Goal: Task Accomplishment & Management: Manage account settings

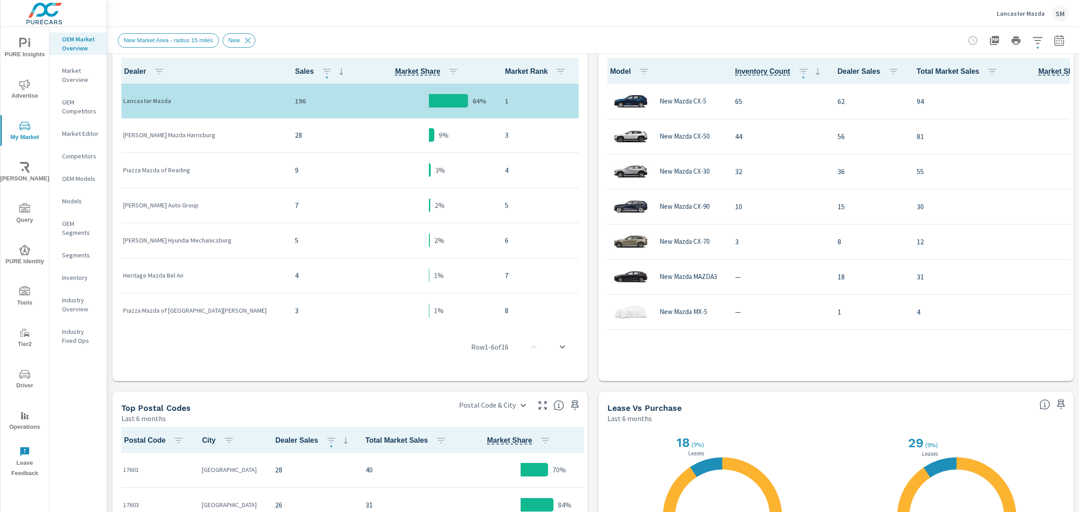
scroll to position [44, 0]
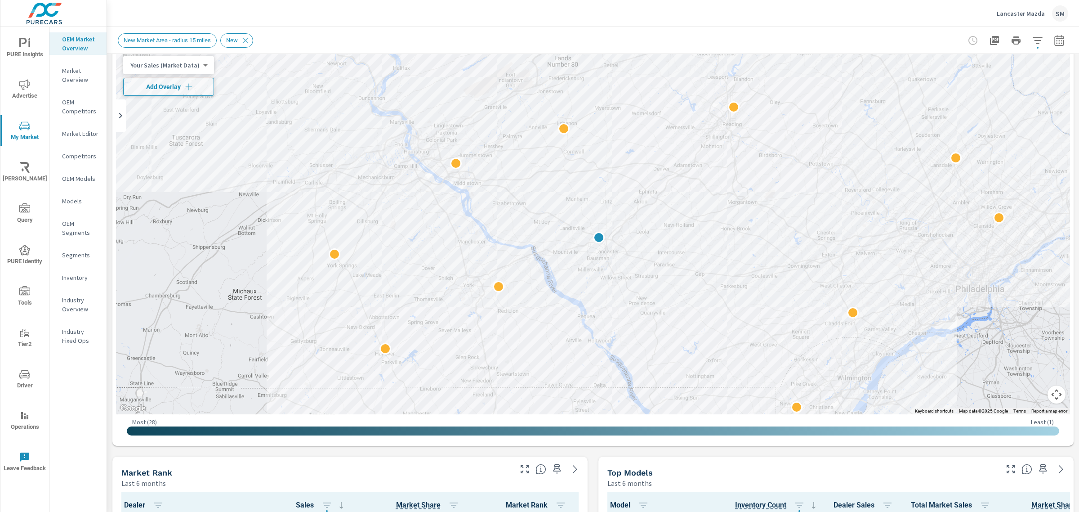
scroll to position [45, 0]
click at [72, 73] on p "Market Overview" at bounding box center [80, 75] width 37 height 18
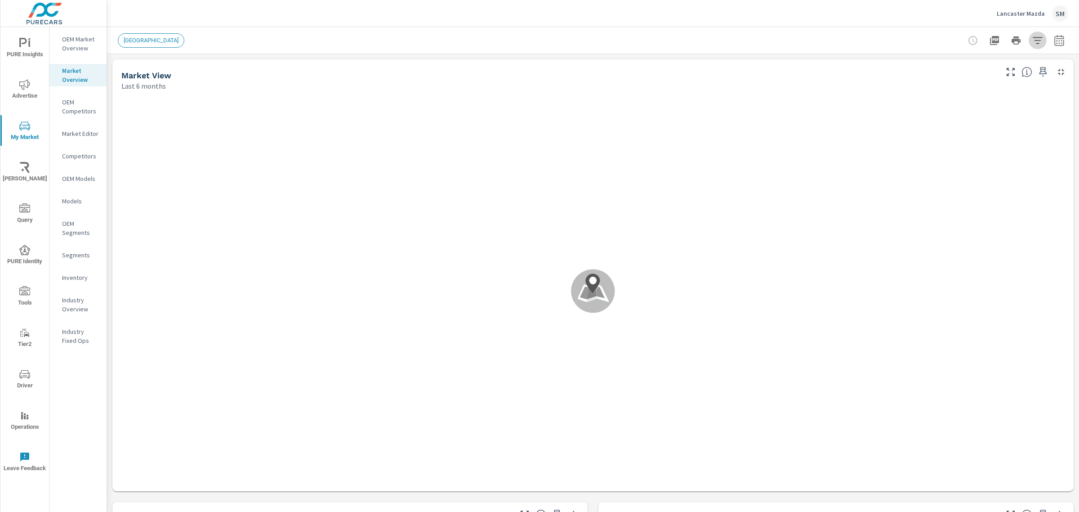
click at [1032, 35] on icon "button" at bounding box center [1037, 40] width 11 height 11
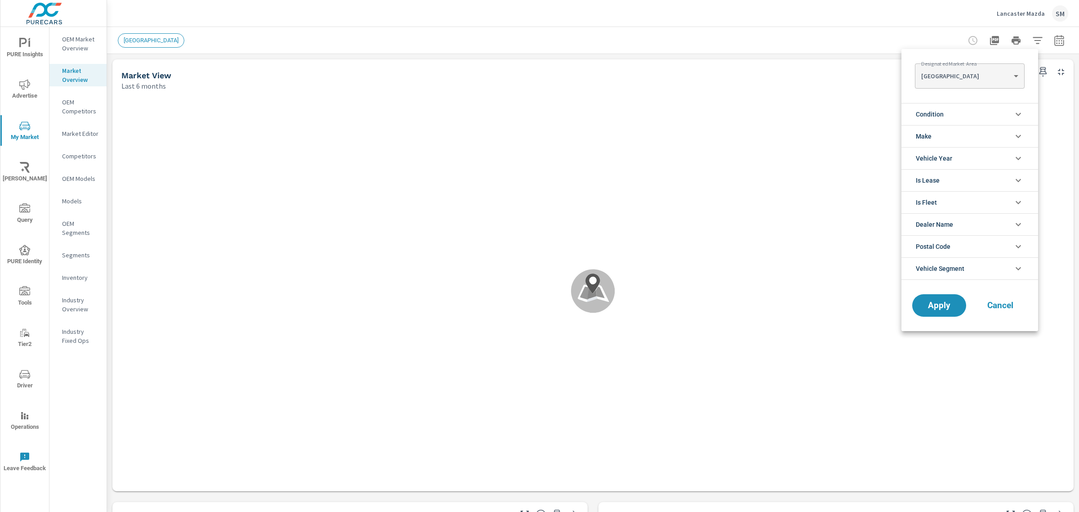
click at [772, 30] on div at bounding box center [539, 256] width 1079 height 512
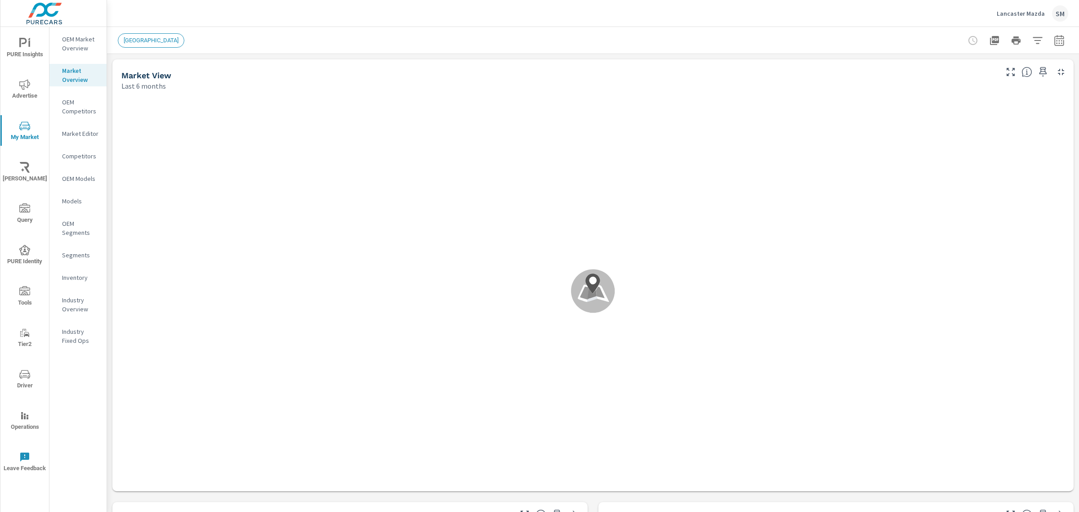
click at [21, 45] on div "Designated Market Area LOS ANGELES LOS ANGELES ​ Condition New Used Make Toyota…" at bounding box center [539, 256] width 1079 height 512
click at [24, 48] on icon "nav menu" at bounding box center [24, 43] width 11 height 11
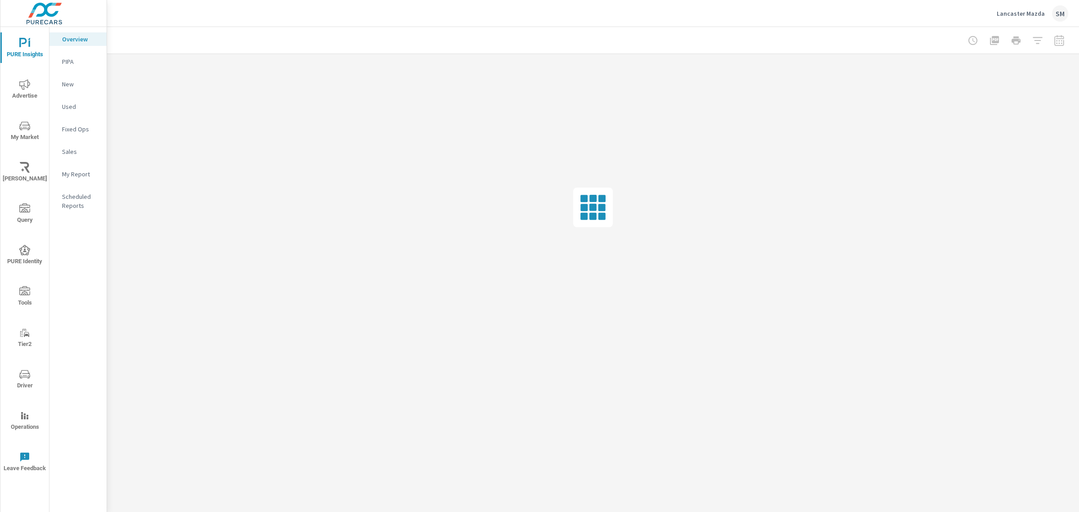
click at [70, 110] on p "Used" at bounding box center [80, 106] width 37 height 9
click at [75, 160] on nav "Overview PIPA New Used Fixed Ops Sales My Report Scheduled Reports" at bounding box center [77, 126] width 57 height 198
click at [71, 151] on p "Sales" at bounding box center [80, 151] width 37 height 9
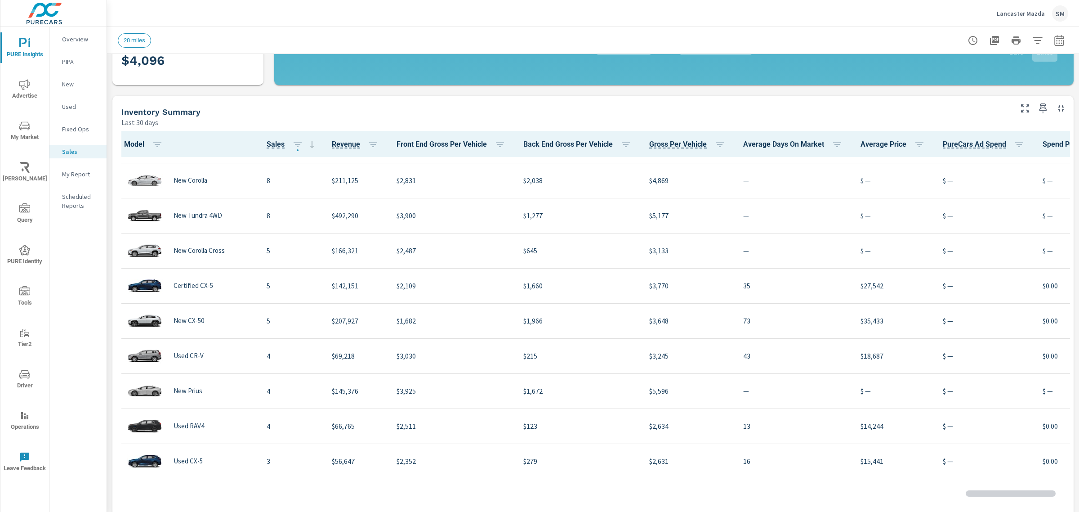
scroll to position [317, 0]
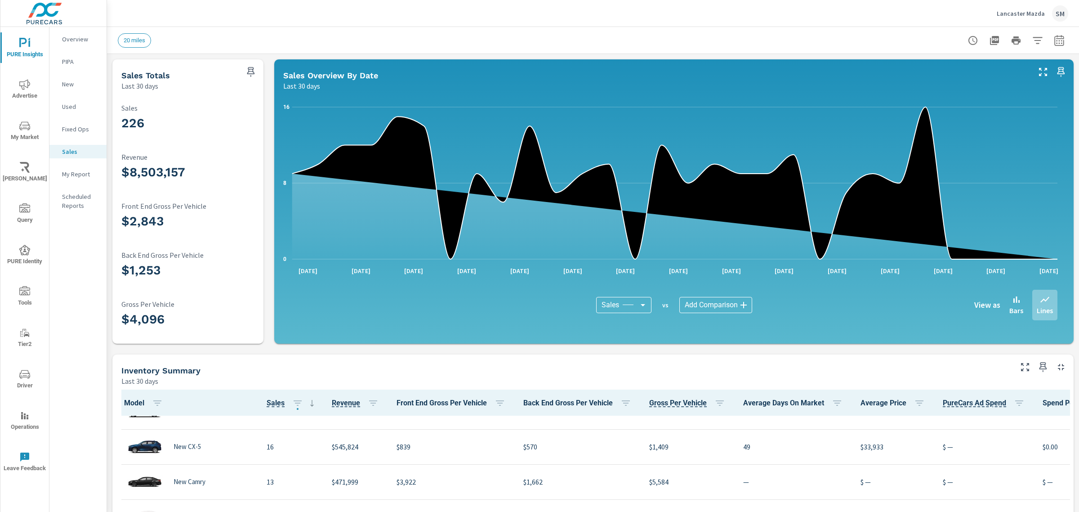
scroll to position [86, 0]
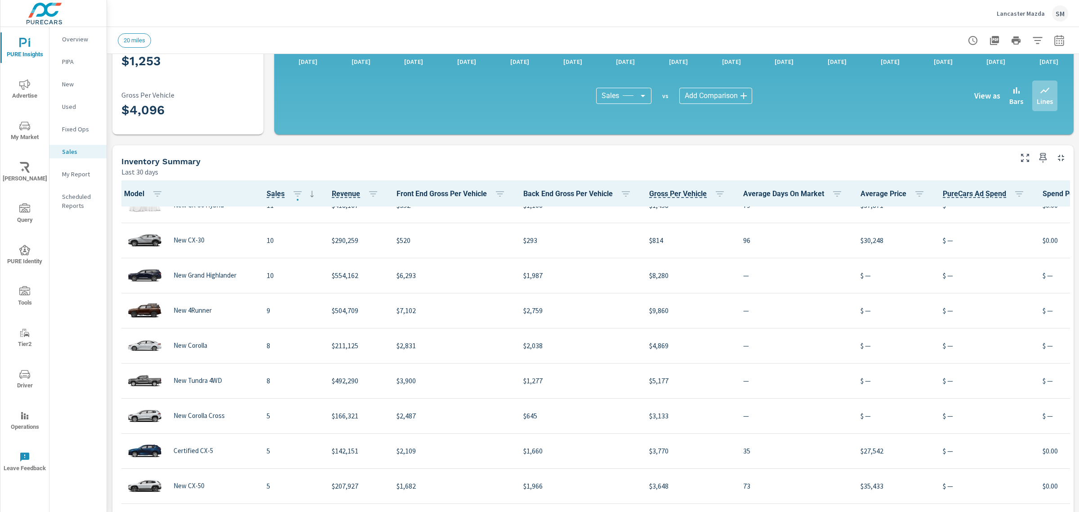
scroll to position [412, 0]
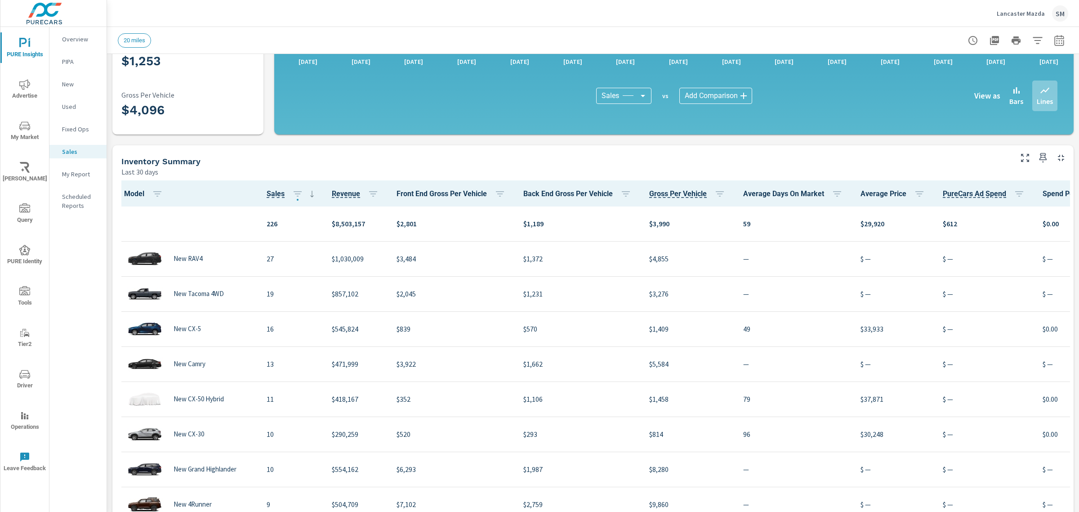
scroll to position [0, 0]
click at [23, 378] on icon "nav menu" at bounding box center [24, 374] width 11 height 11
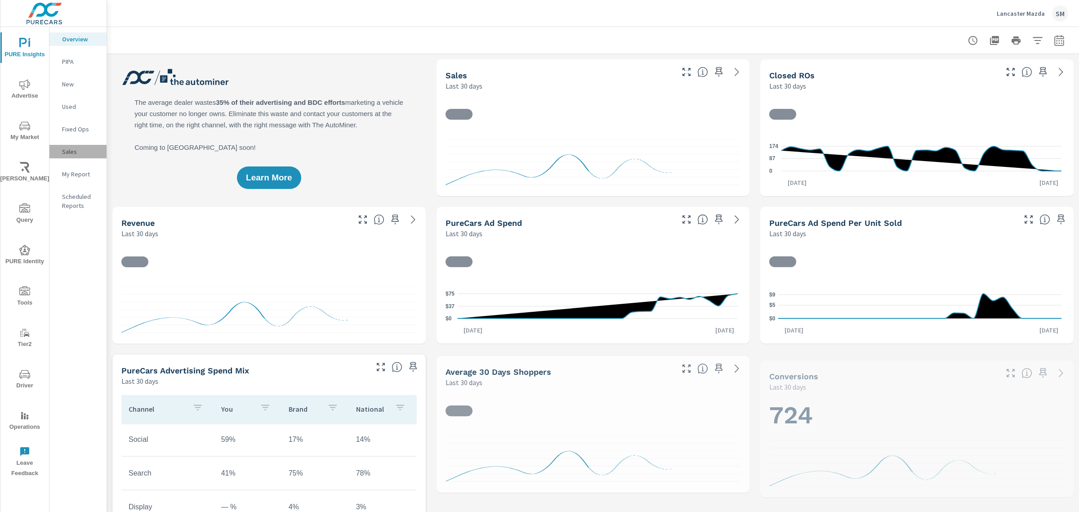
click at [71, 153] on p "Sales" at bounding box center [80, 151] width 37 height 9
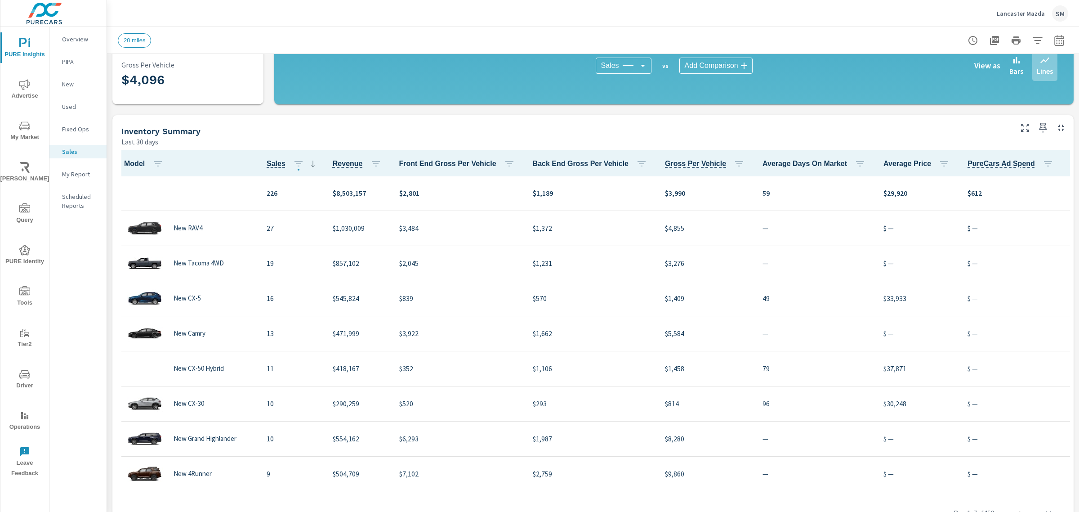
scroll to position [250, 0]
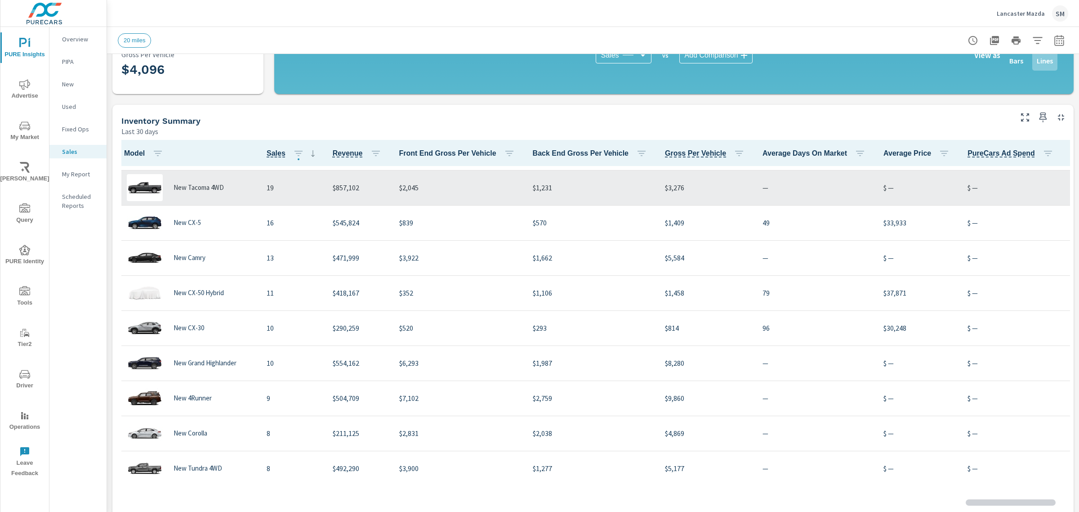
scroll to position [68, 0]
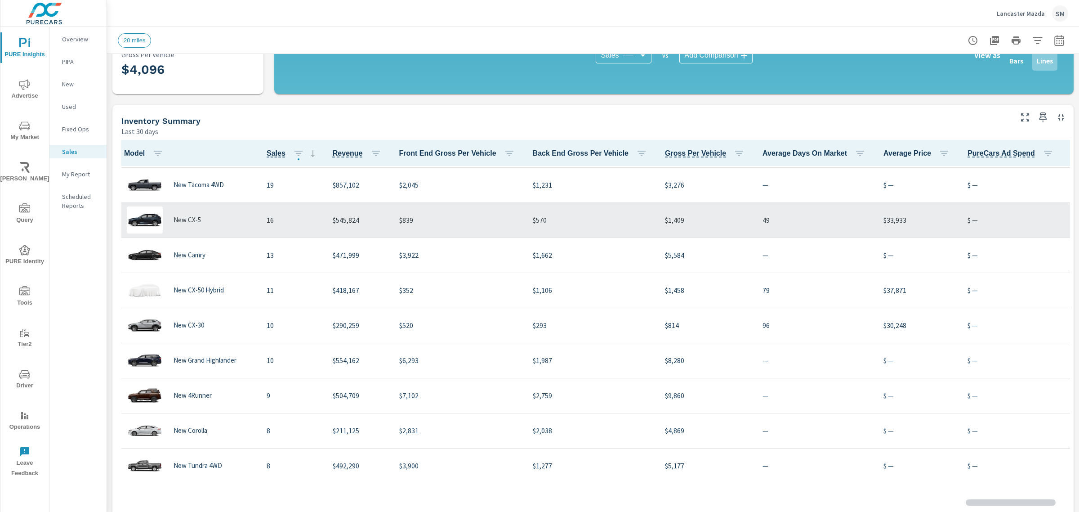
scroll to position [13, 0]
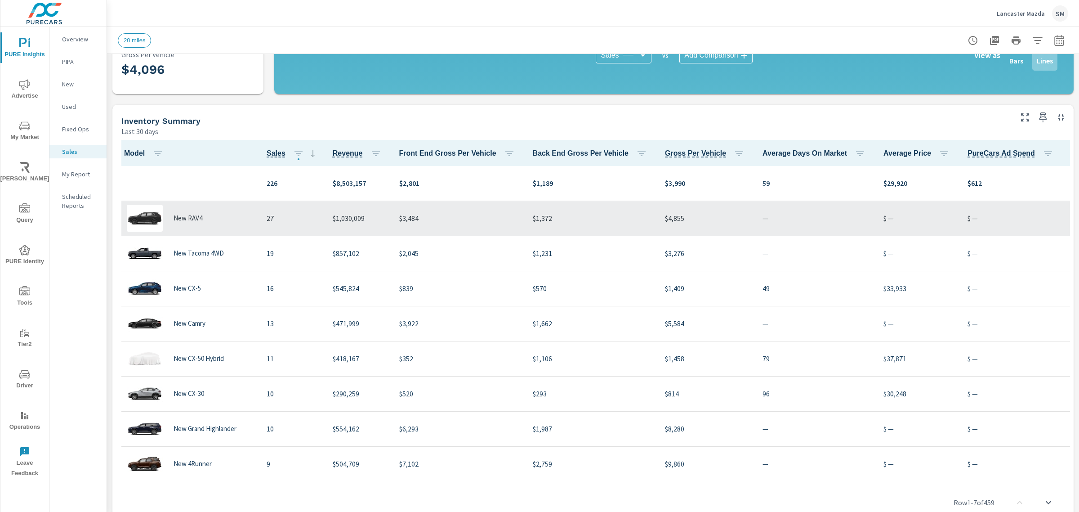
click at [244, 214] on div "New RAV4" at bounding box center [187, 218] width 129 height 27
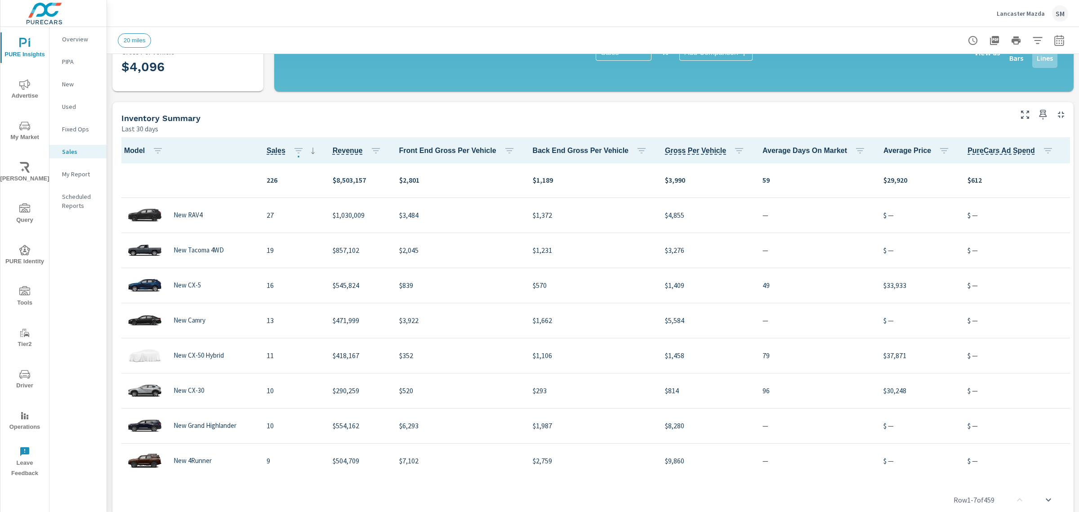
scroll to position [260, 0]
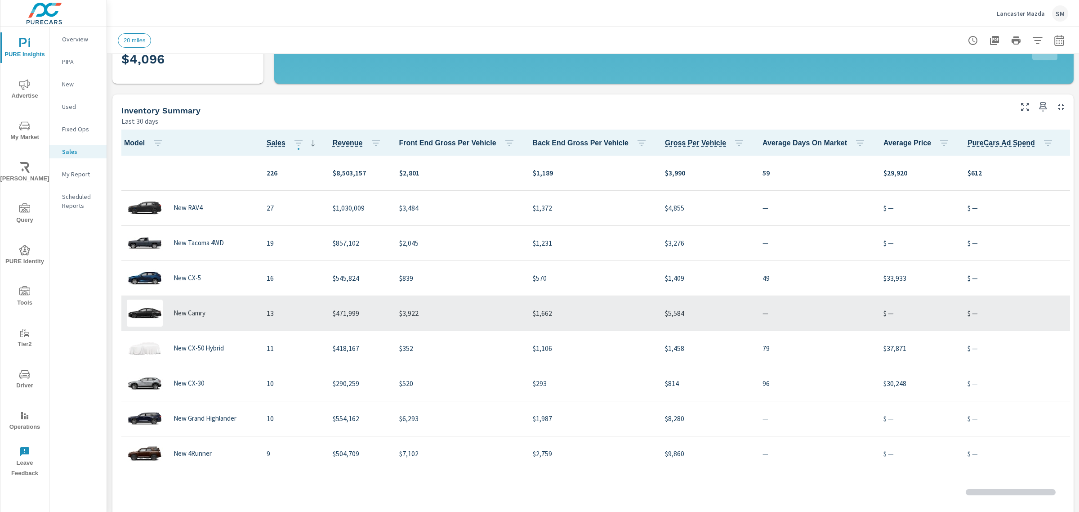
scroll to position [0, 0]
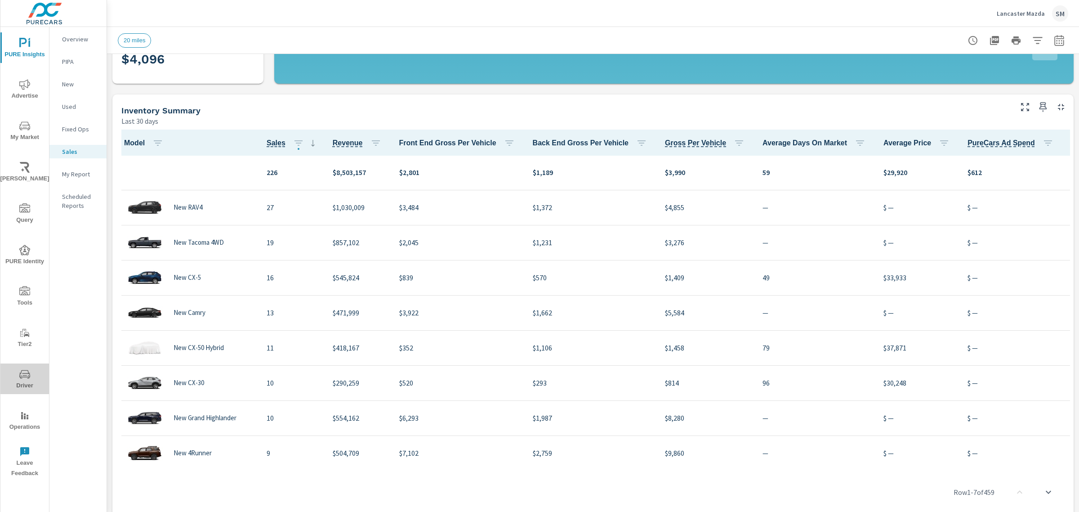
click at [19, 379] on icon "nav menu" at bounding box center [24, 374] width 11 height 11
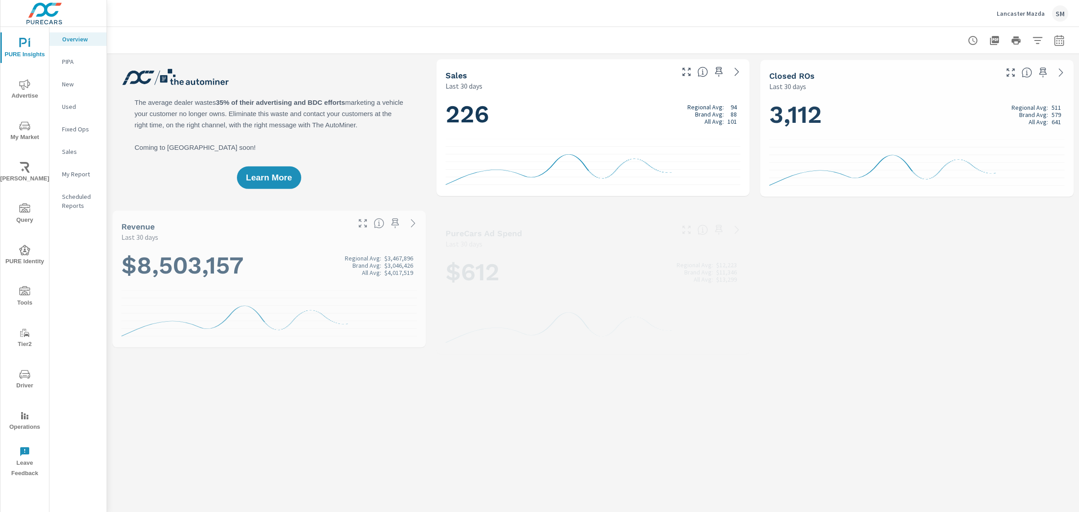
click at [70, 151] on p "Sales" at bounding box center [80, 151] width 37 height 9
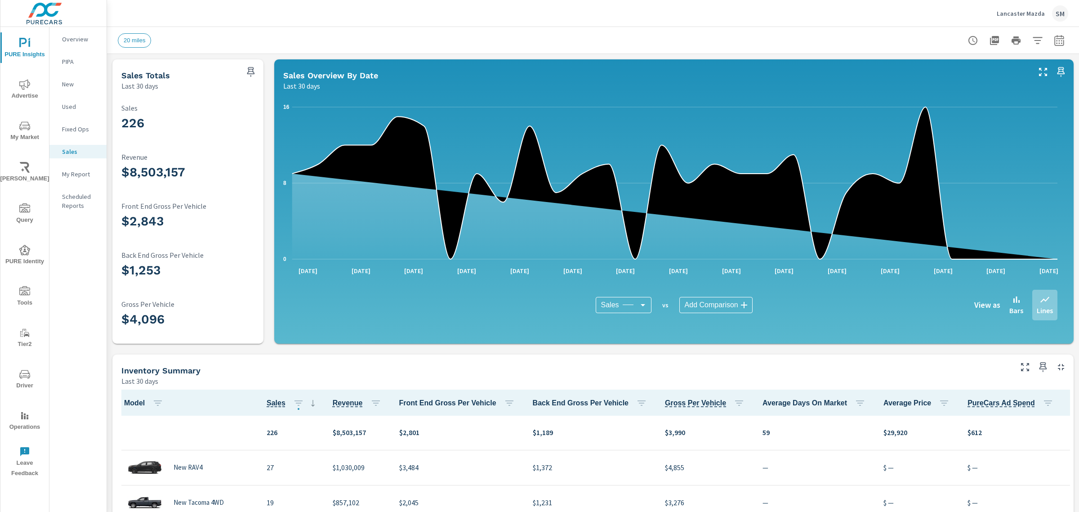
scroll to position [279, 0]
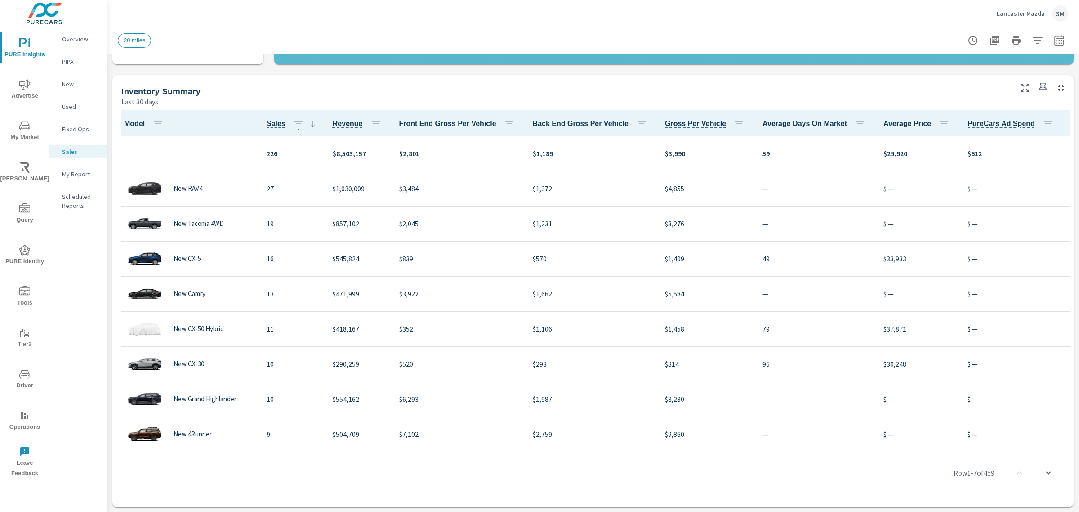
click at [331, 72] on div "Sales Totals Last 30 days 226 Sales $8,503,157 Revenue $2,843 Front End Gross P…" at bounding box center [593, 143] width 972 height 737
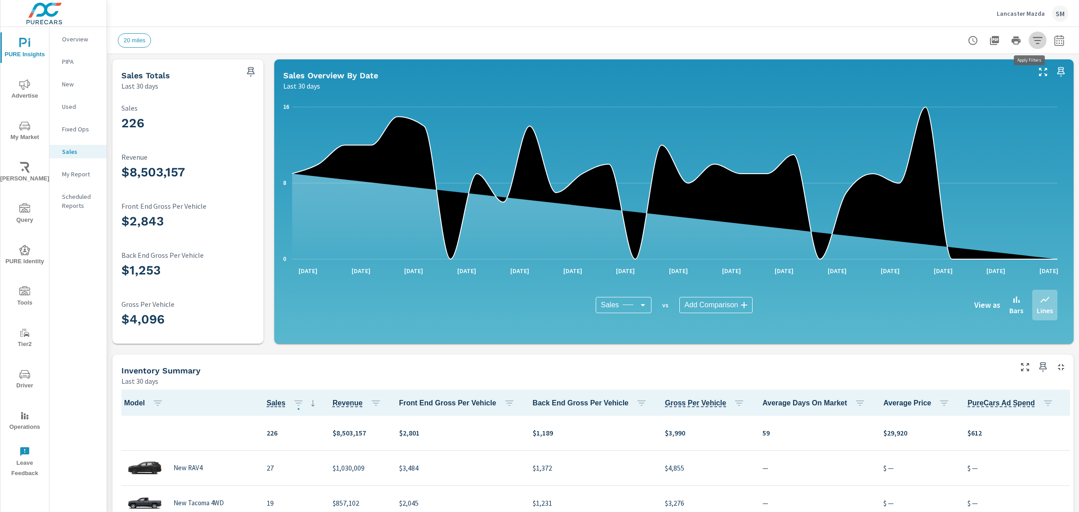
click at [1032, 39] on icon "button" at bounding box center [1037, 40] width 11 height 11
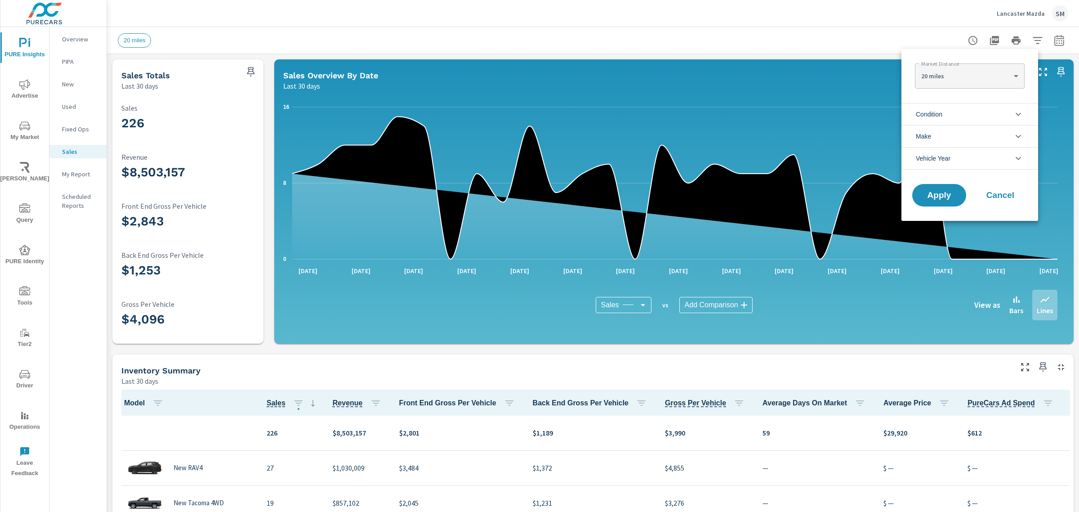
click at [969, 121] on li "Condition" at bounding box center [970, 114] width 137 height 22
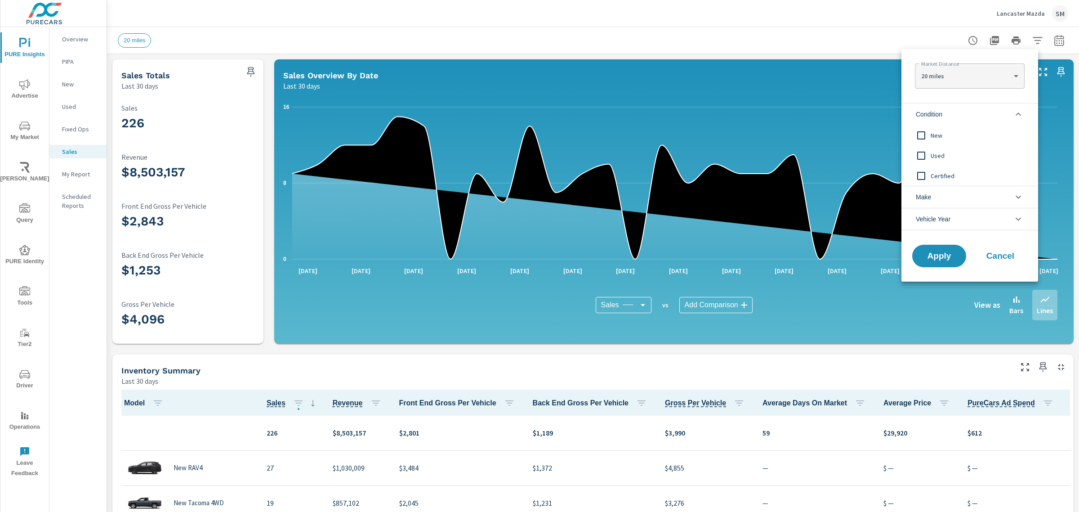
click at [961, 187] on li "Make" at bounding box center [970, 197] width 137 height 22
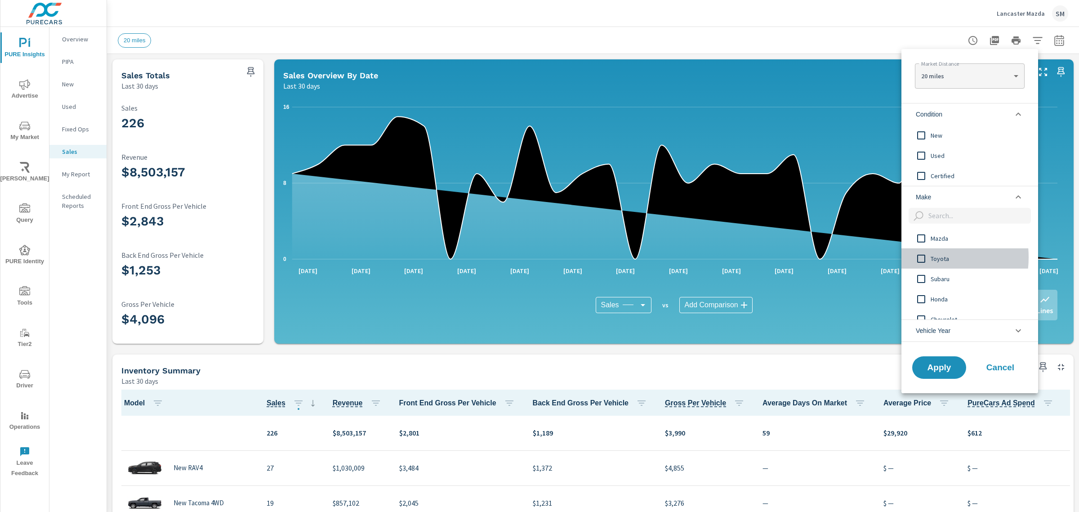
click at [922, 257] on input "filter options" at bounding box center [921, 258] width 19 height 19
click at [929, 366] on span "Apply" at bounding box center [939, 367] width 37 height 9
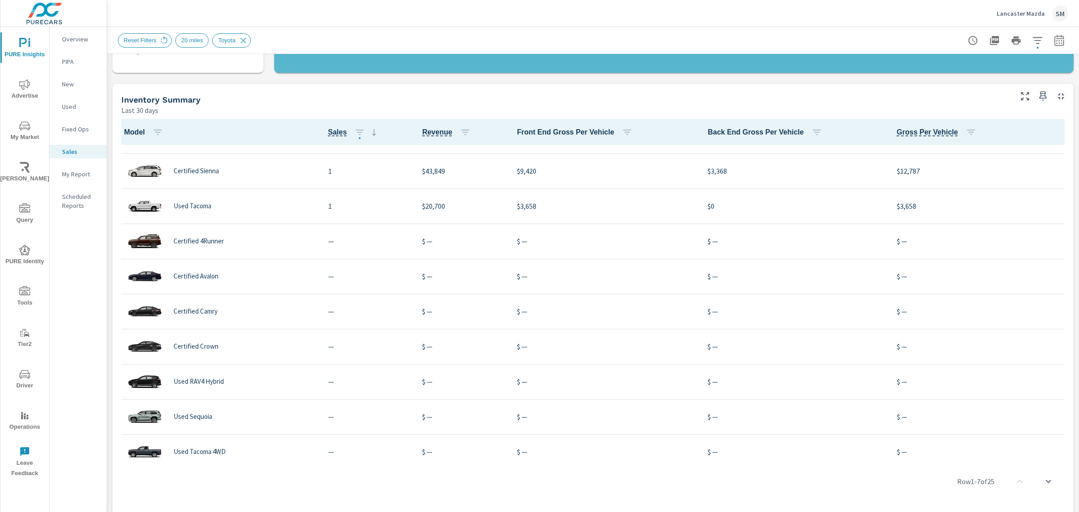
scroll to position [601, 0]
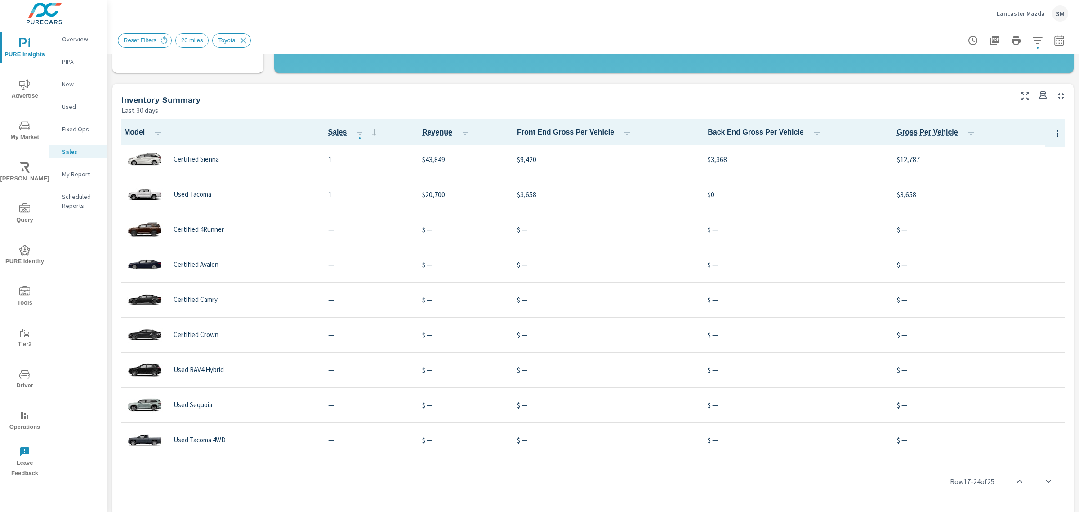
scroll to position [279, 0]
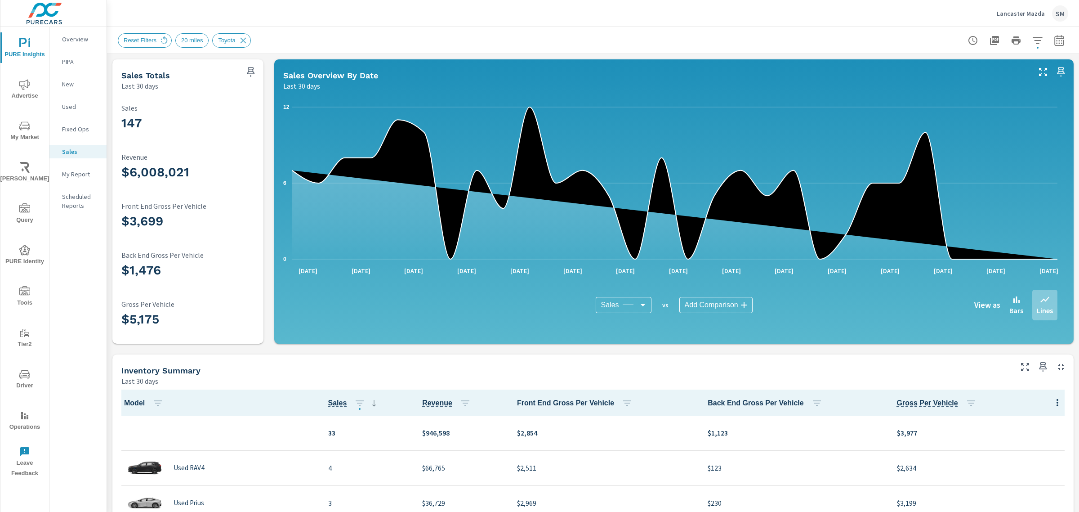
scroll to position [0, 0]
click at [1032, 35] on icon "button" at bounding box center [1037, 40] width 11 height 11
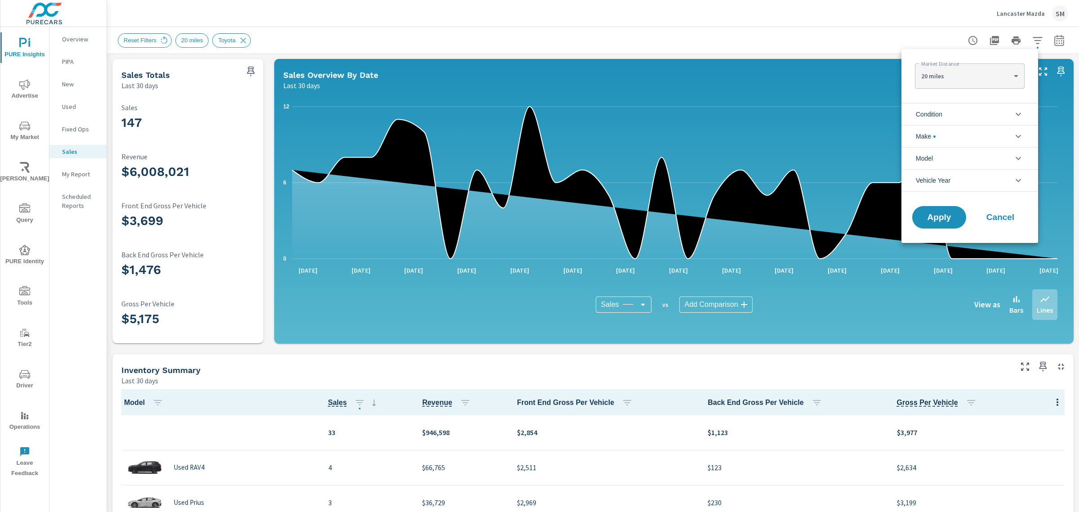
scroll to position [40, 0]
click at [970, 136] on li "Make" at bounding box center [970, 136] width 137 height 22
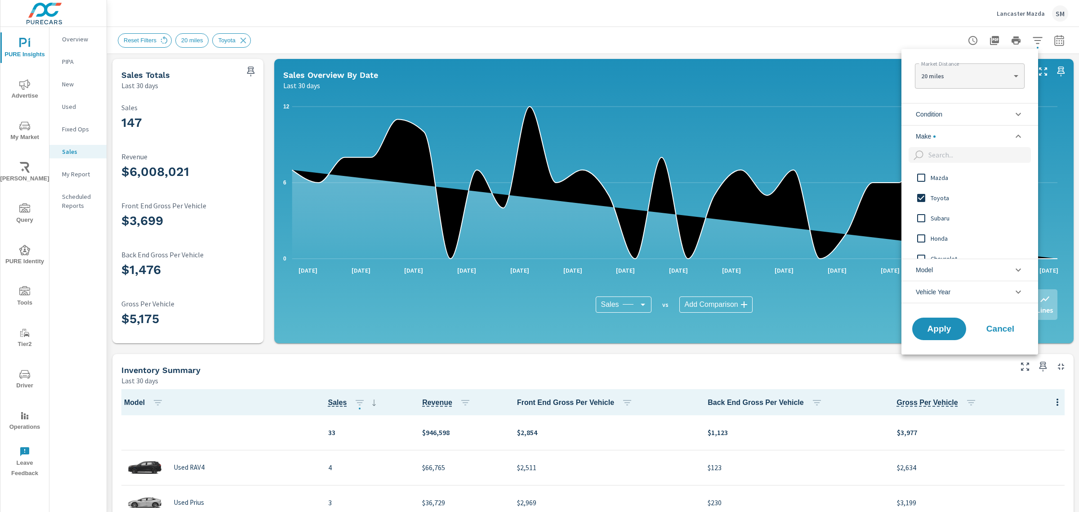
scroll to position [0, 0]
click at [957, 109] on li "Condition" at bounding box center [970, 114] width 137 height 22
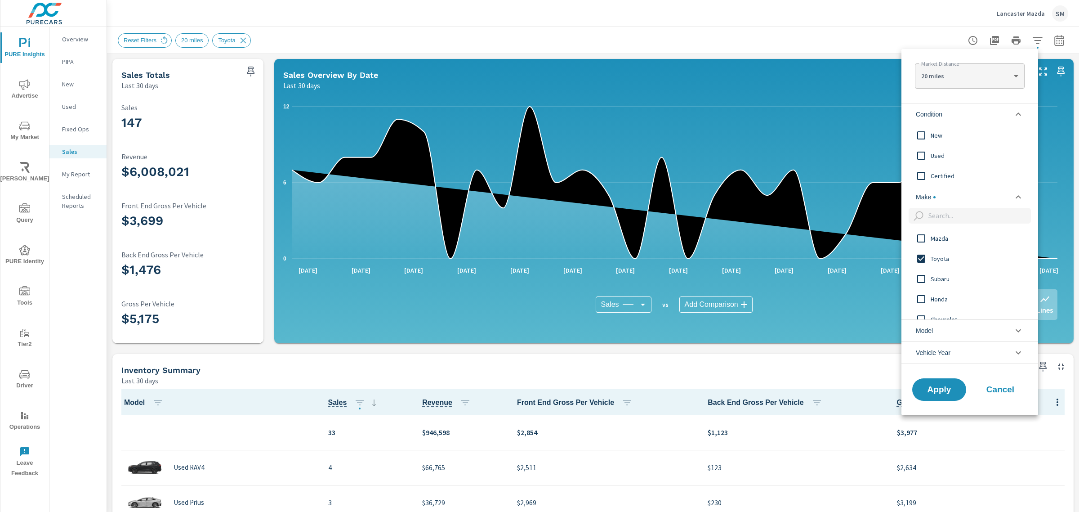
click at [922, 133] on input "filter options" at bounding box center [921, 135] width 19 height 19
click at [939, 390] on span "Apply" at bounding box center [939, 389] width 37 height 9
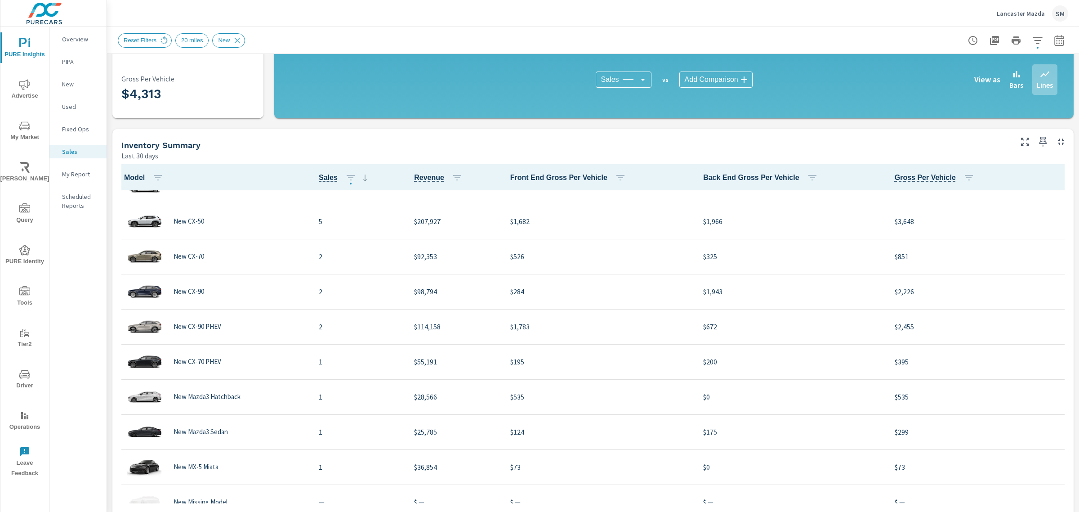
scroll to position [144, 0]
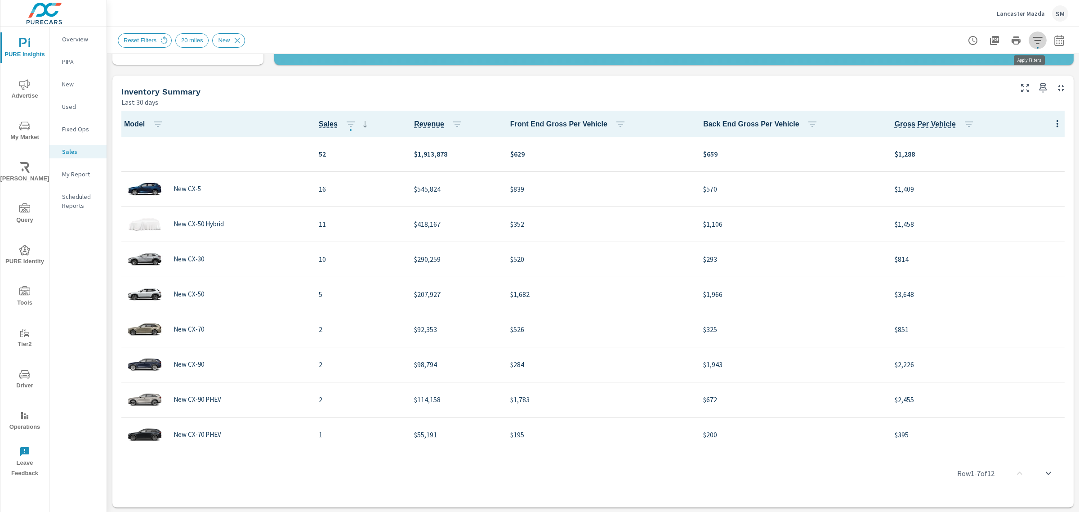
click at [1032, 41] on icon "button" at bounding box center [1037, 40] width 11 height 11
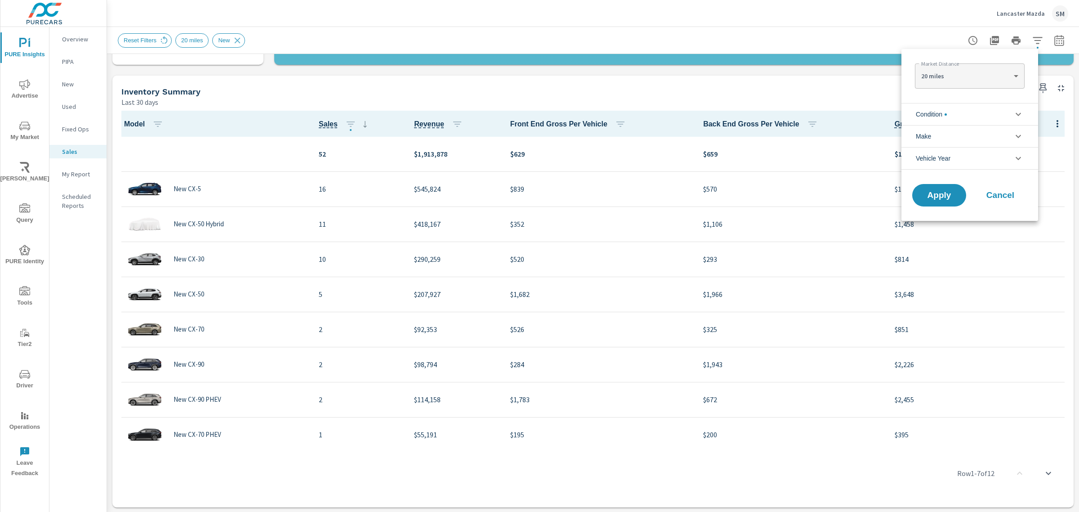
click at [977, 121] on li "Condition" at bounding box center [970, 114] width 137 height 22
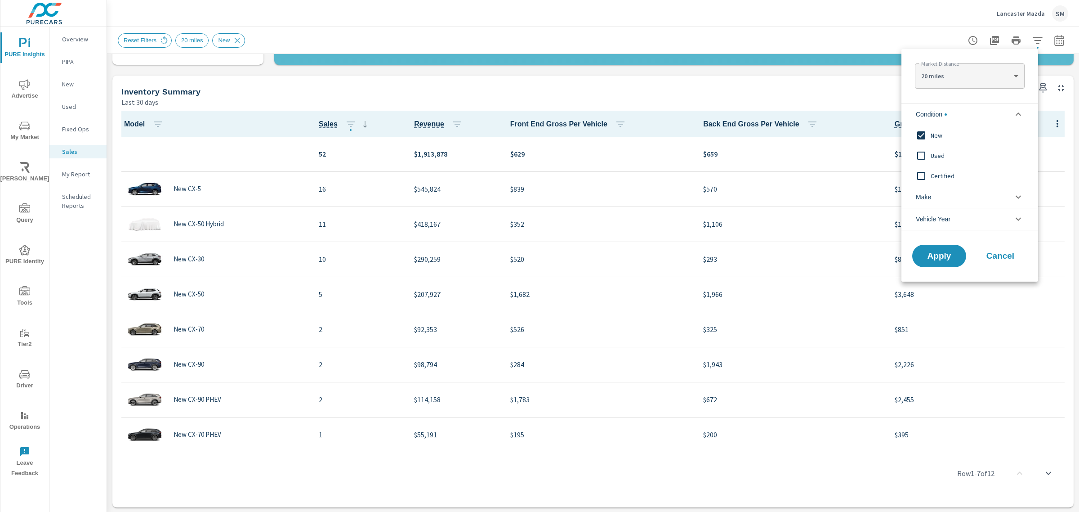
click at [971, 203] on li "Make" at bounding box center [970, 197] width 137 height 22
click at [921, 131] on input "filter options" at bounding box center [921, 135] width 19 height 19
click at [1006, 277] on span "Cancel" at bounding box center [1000, 276] width 36 height 8
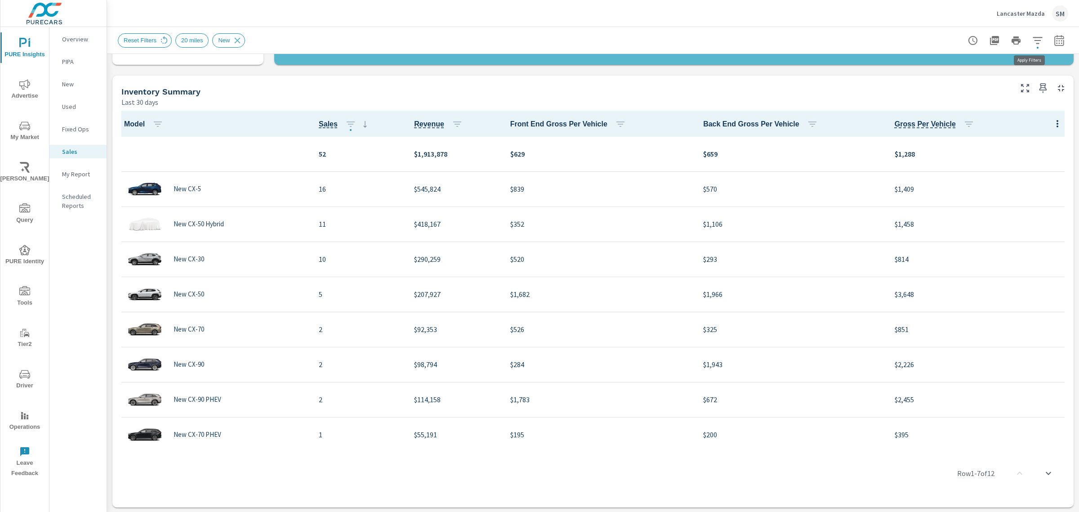
click at [1032, 45] on icon "button" at bounding box center [1037, 40] width 11 height 11
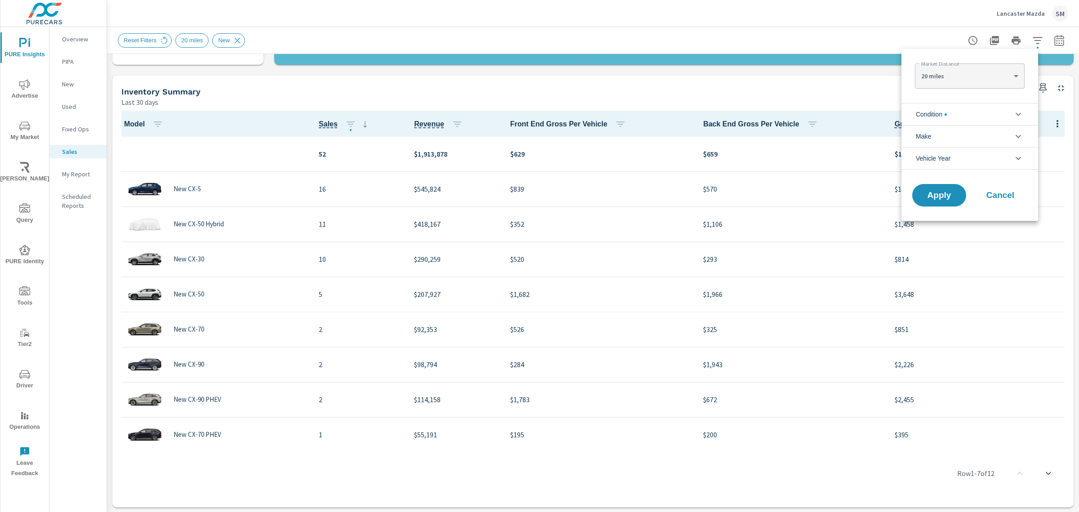
click at [967, 116] on li "Condition" at bounding box center [970, 114] width 137 height 22
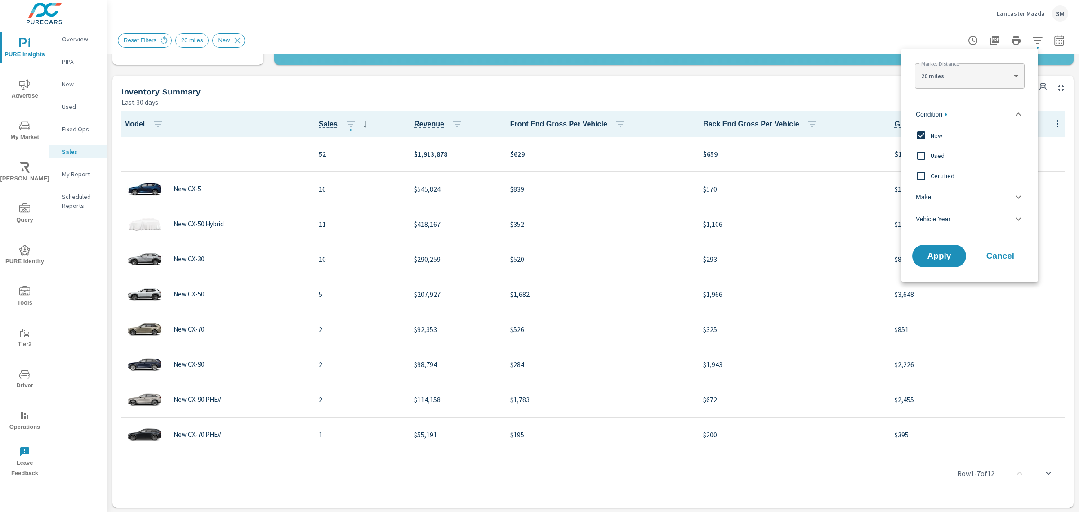
click at [948, 201] on li "Make" at bounding box center [970, 197] width 137 height 22
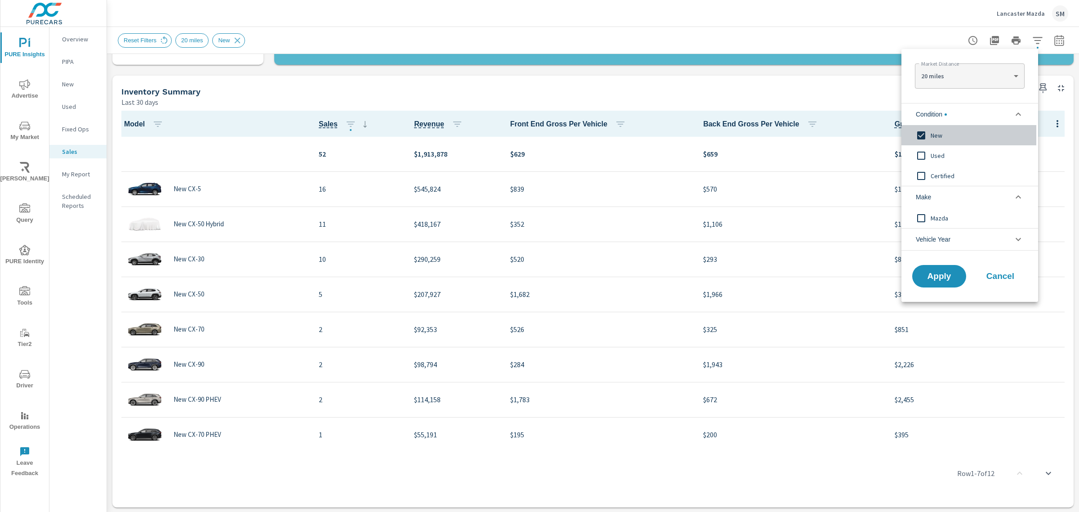
click at [921, 136] on input "filter options" at bounding box center [921, 135] width 19 height 19
click at [941, 282] on button "Apply" at bounding box center [939, 275] width 56 height 23
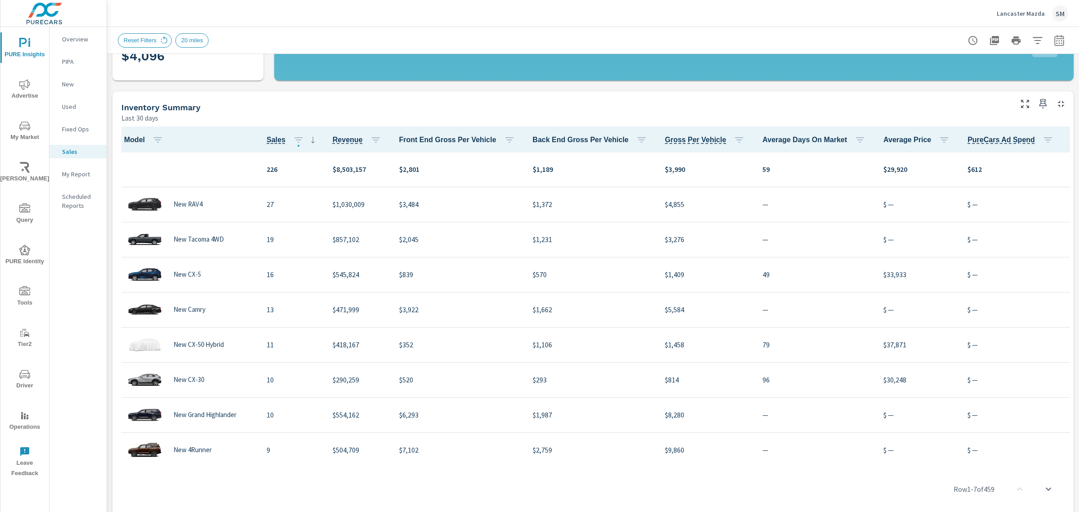
scroll to position [263, 0]
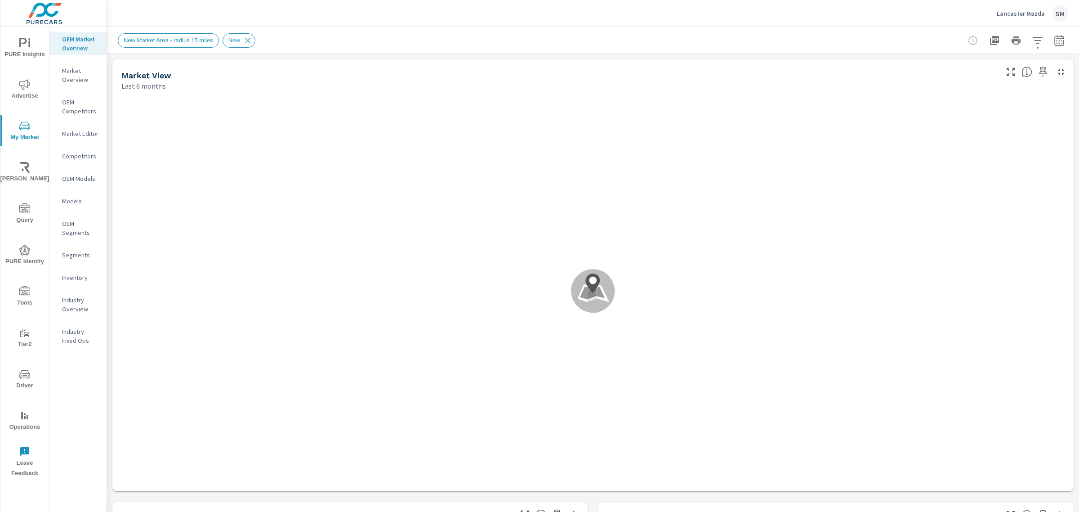
click at [1031, 14] on p "Lancaster Mazda" at bounding box center [1021, 13] width 48 height 8
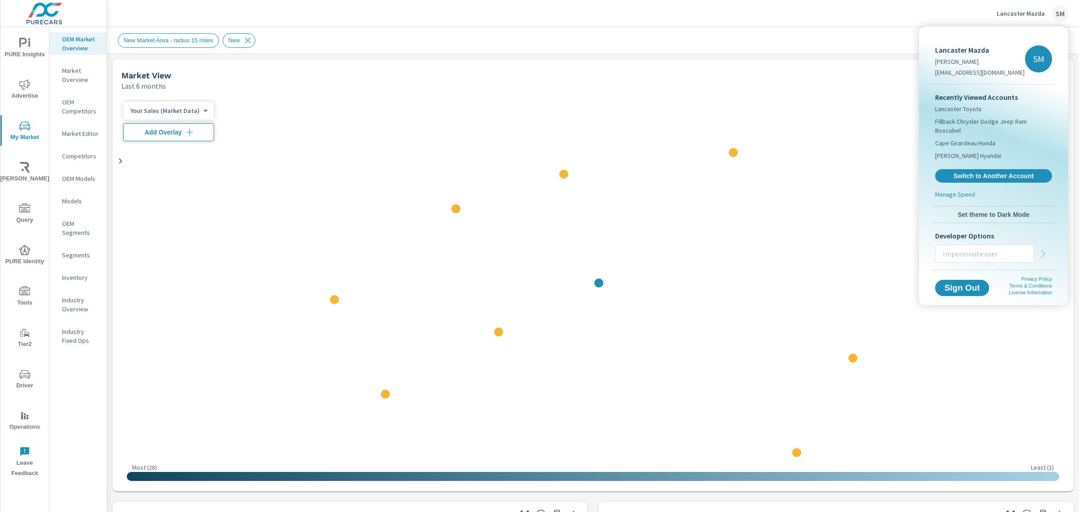
scroll to position [0, 0]
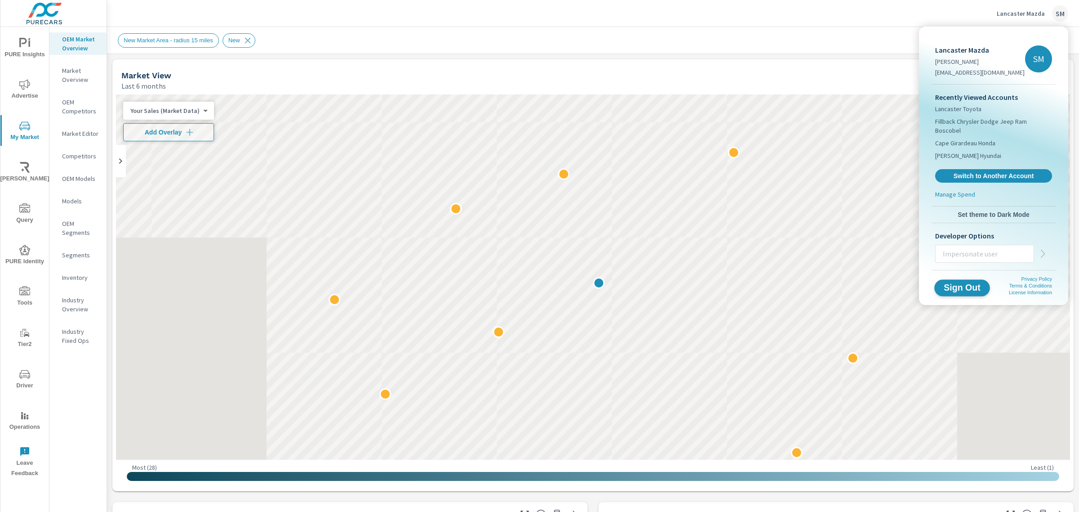
click at [960, 283] on span "Sign Out" at bounding box center [962, 287] width 41 height 9
